Goal: Find specific page/section: Find specific page/section

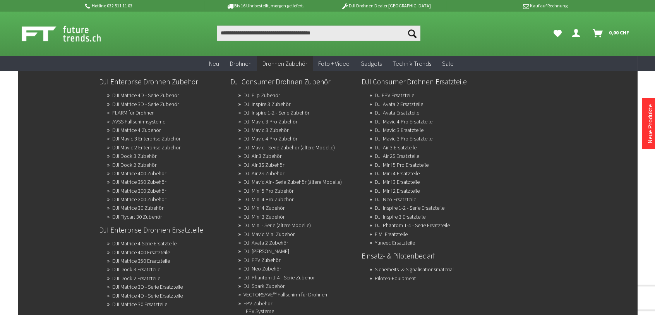
click at [393, 202] on link "DJI Neo Ersatzteile" at bounding box center [395, 199] width 41 height 11
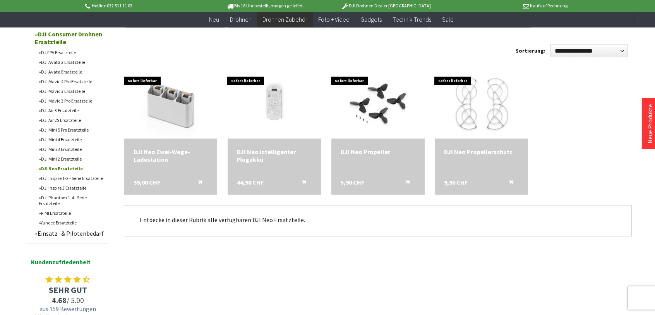
scroll to position [232, 0]
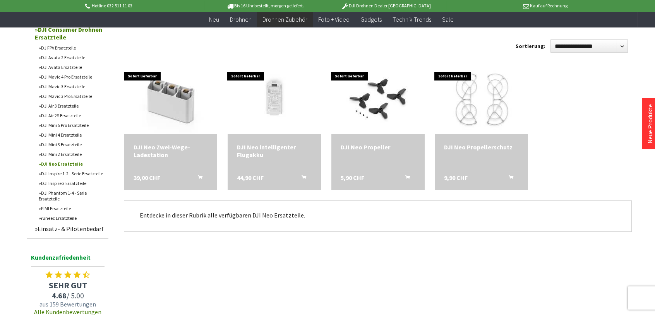
click at [305, 215] on p "Entdecke in dieser Rubrik alle verfügbaren DJI Neo Ersatzteile." at bounding box center [378, 215] width 476 height 9
click at [266, 215] on p "Entdecke in dieser Rubrik alle verfügbaren DJI Neo Ersatzteile." at bounding box center [378, 215] width 476 height 9
click at [192, 216] on p "Entdecke in dieser Rubrik alle verfügbaren DJI Neo Ersatzteile." at bounding box center [378, 215] width 476 height 9
click at [327, 217] on p "Entdecke in dieser Rubrik alle verfügbaren DJI Neo Ersatzteile." at bounding box center [378, 215] width 476 height 9
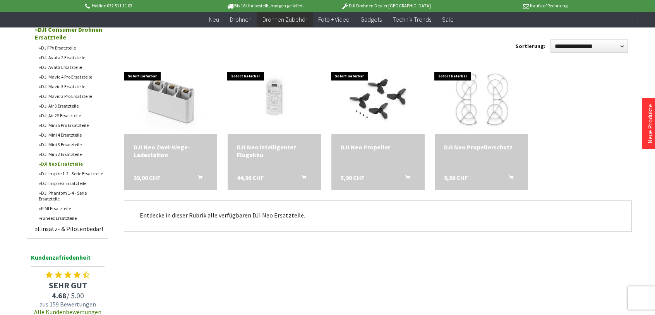
click at [327, 217] on p "Entdecke in dieser Rubrik alle verfügbaren DJI Neo Ersatzteile." at bounding box center [378, 215] width 476 height 9
